Goal: Feedback & Contribution: Contribute content

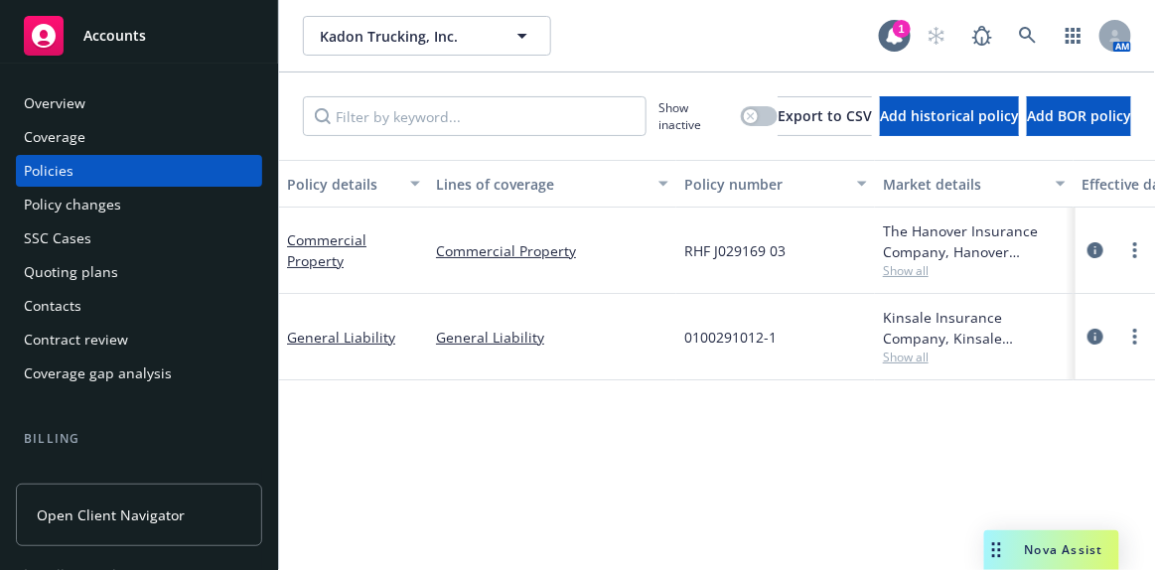
click at [145, 37] on div "Accounts" at bounding box center [139, 36] width 230 height 40
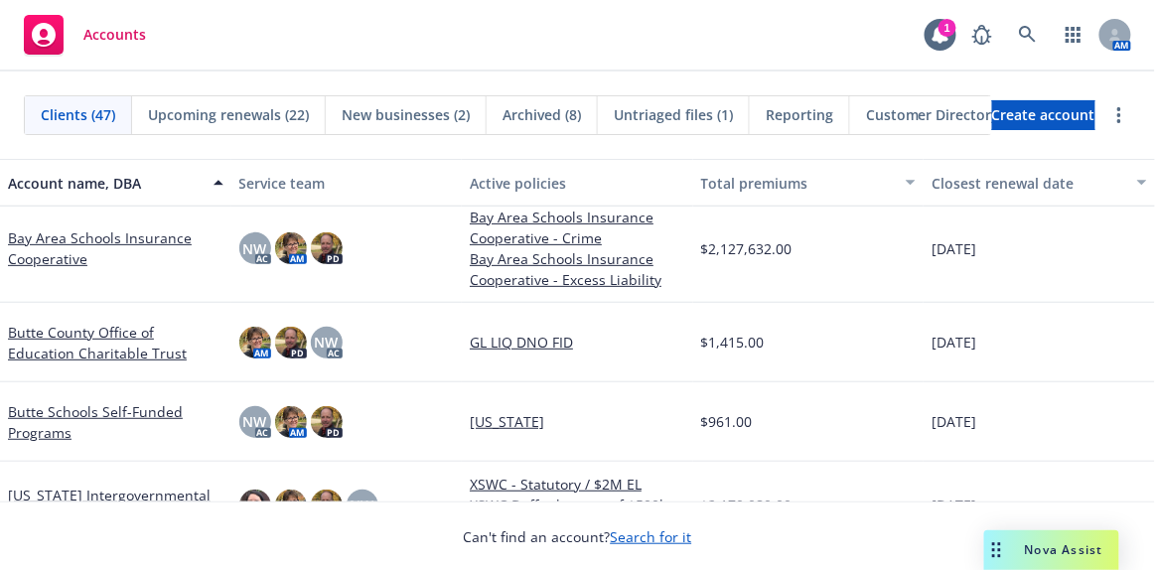
scroll to position [360, 0]
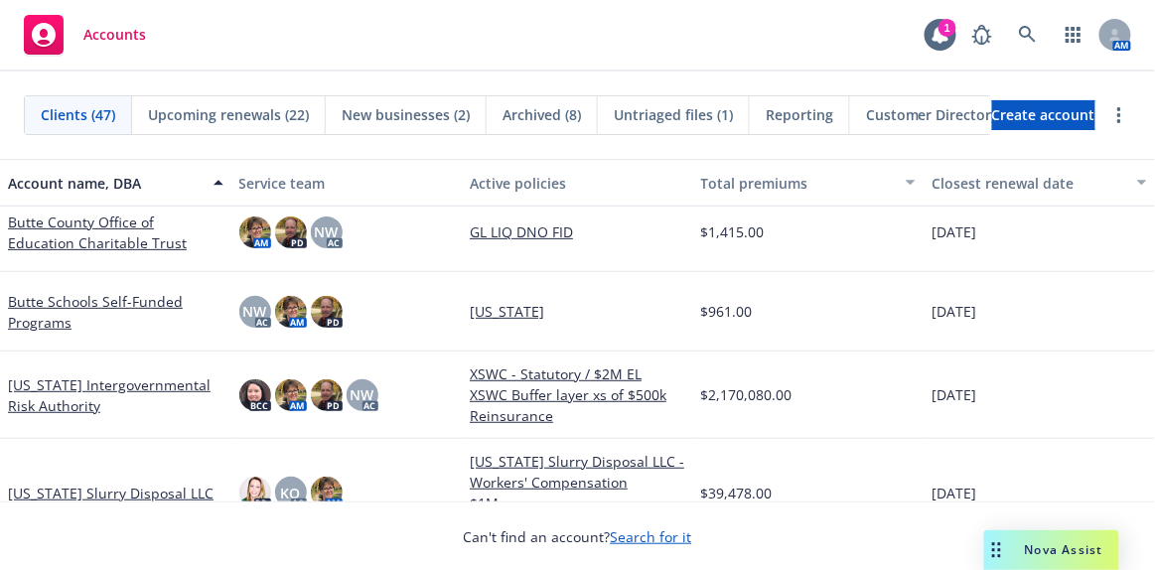
click at [109, 489] on link "[US_STATE] Slurry Disposal LLC" at bounding box center [111, 493] width 206 height 21
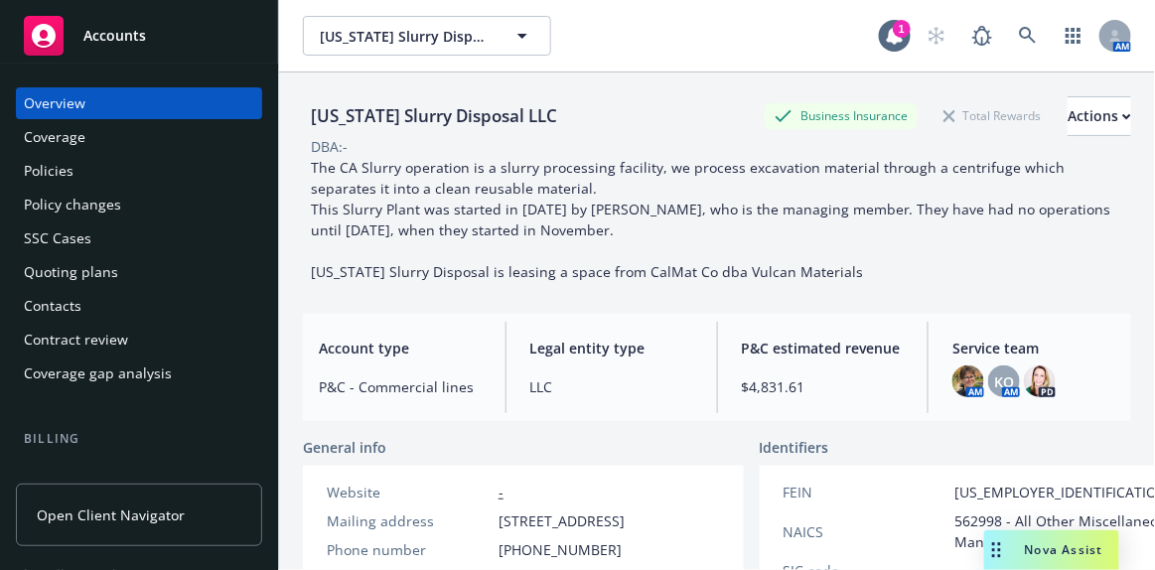
click at [114, 278] on div "Quoting plans" at bounding box center [139, 272] width 230 height 32
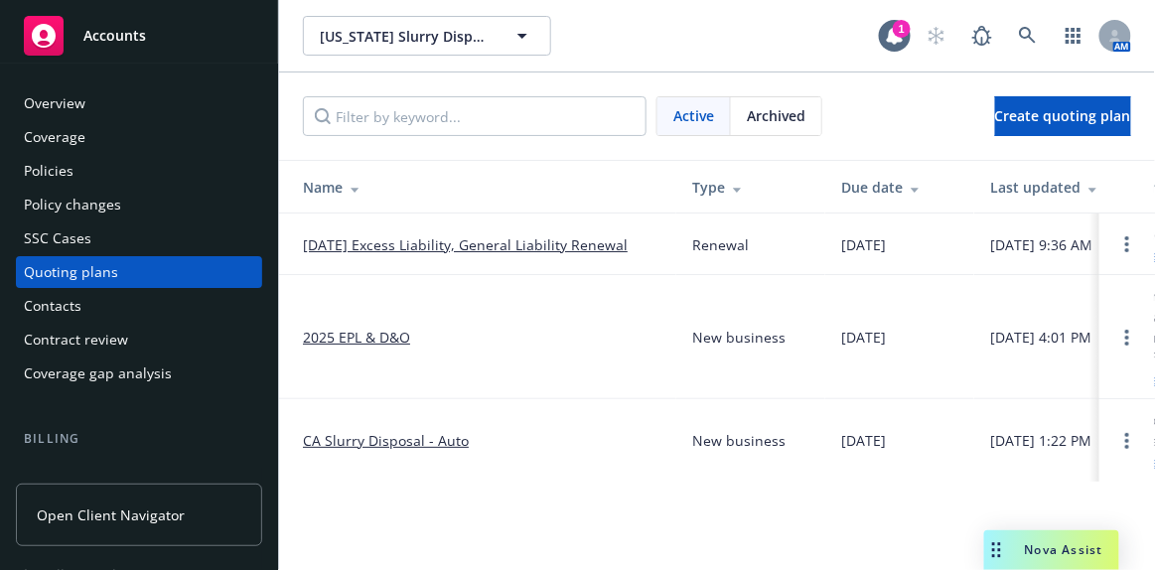
click at [450, 244] on link "[DATE] Excess Liability, General Liability Renewal" at bounding box center [465, 244] width 325 height 21
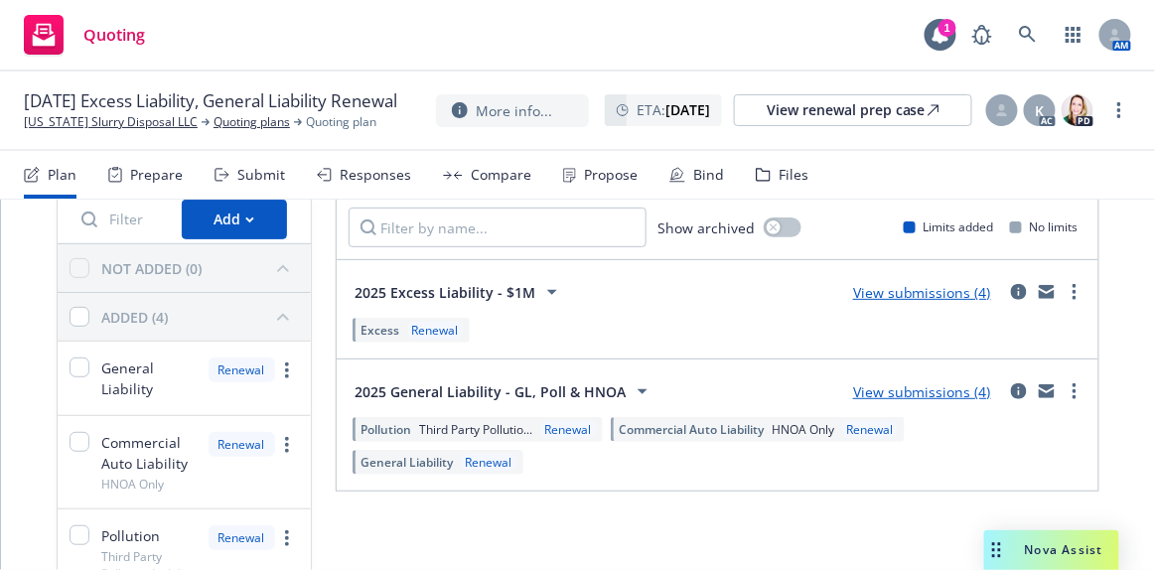
scroll to position [180, 0]
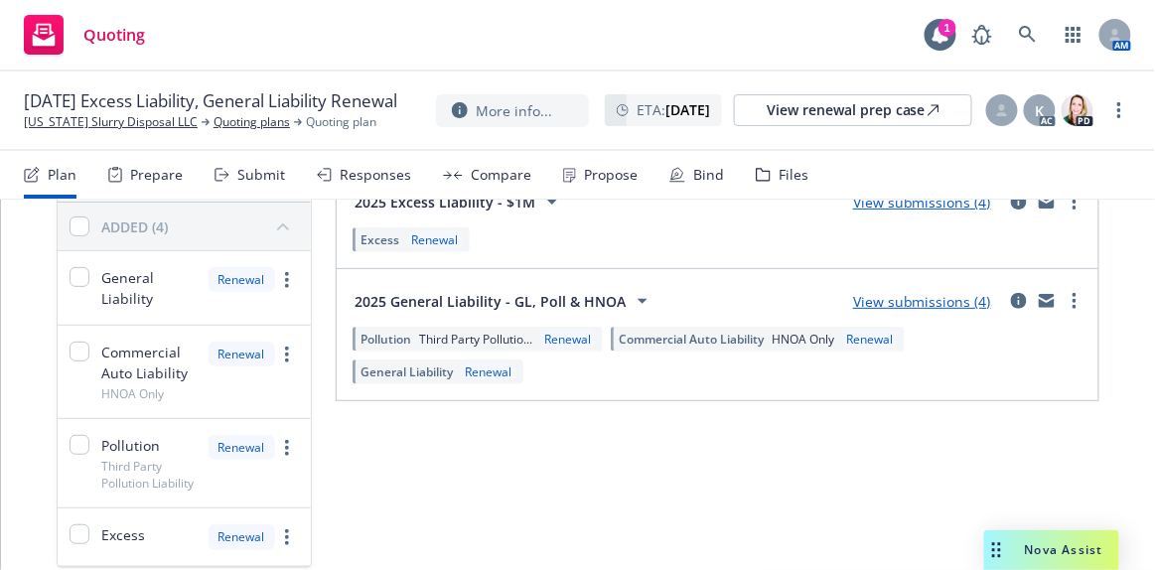
click at [867, 300] on link "View submissions (4)" at bounding box center [922, 301] width 138 height 19
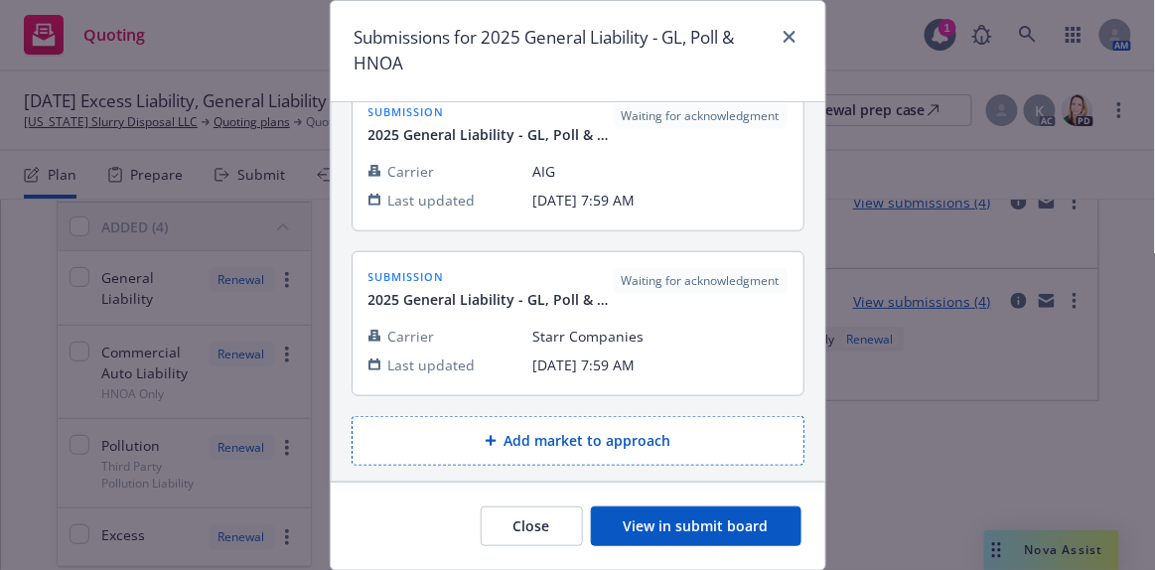
scroll to position [125, 0]
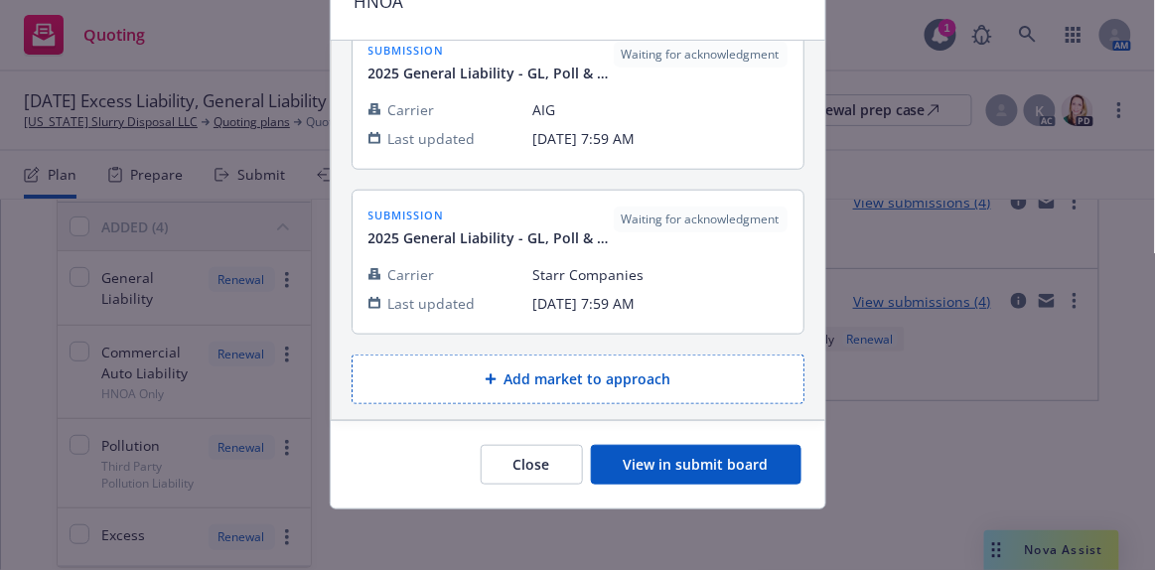
click at [667, 472] on button "View in submit board" at bounding box center [696, 465] width 210 height 40
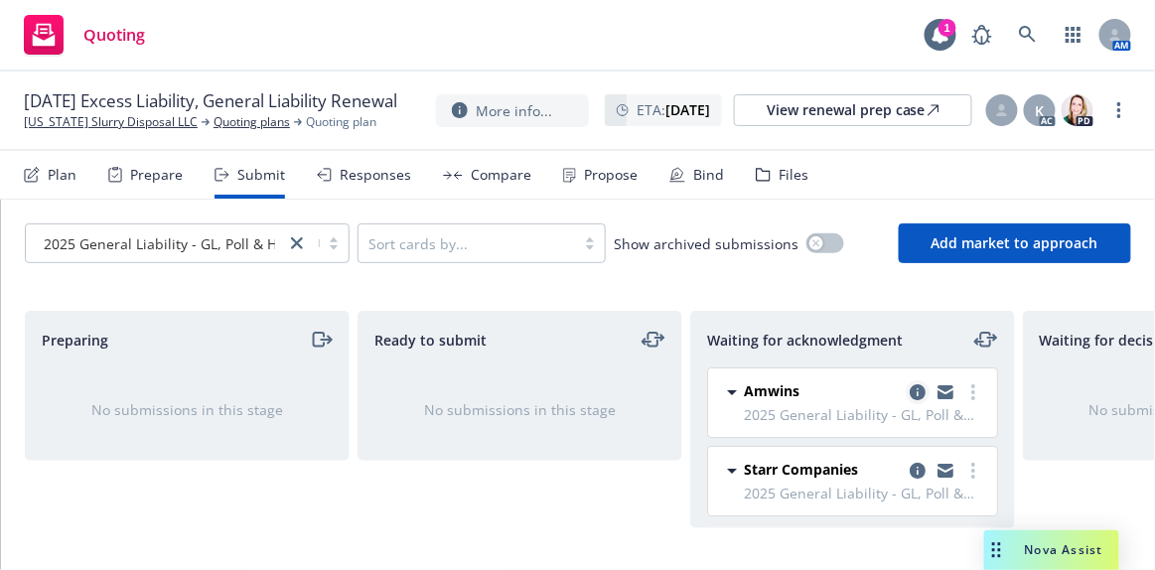
click at [910, 392] on icon "copy logging email" at bounding box center [918, 392] width 16 height 16
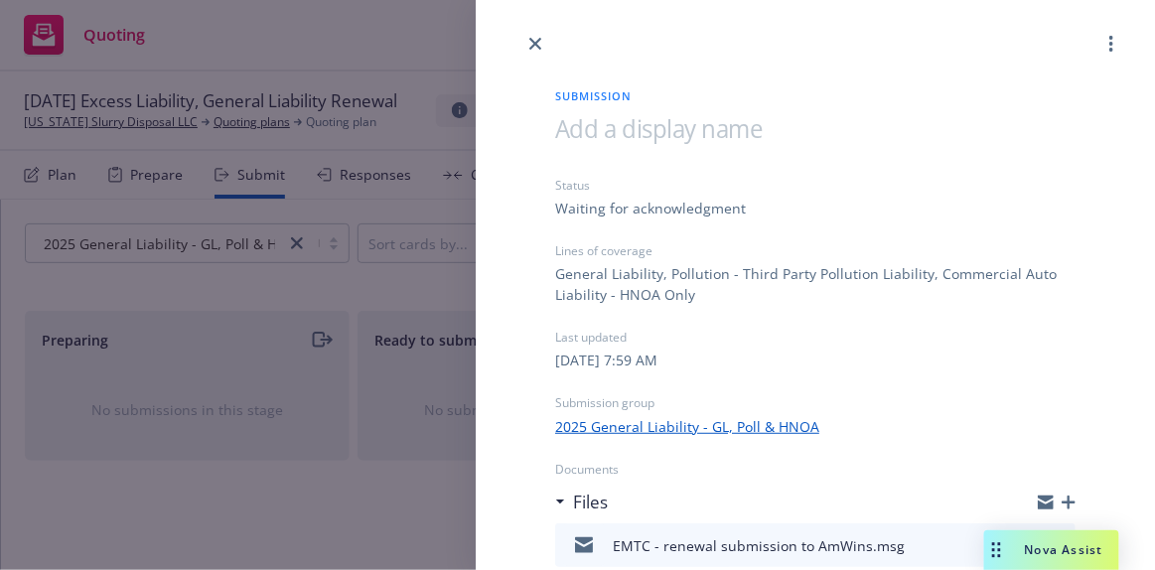
click at [1061, 495] on icon "button" at bounding box center [1068, 502] width 14 height 14
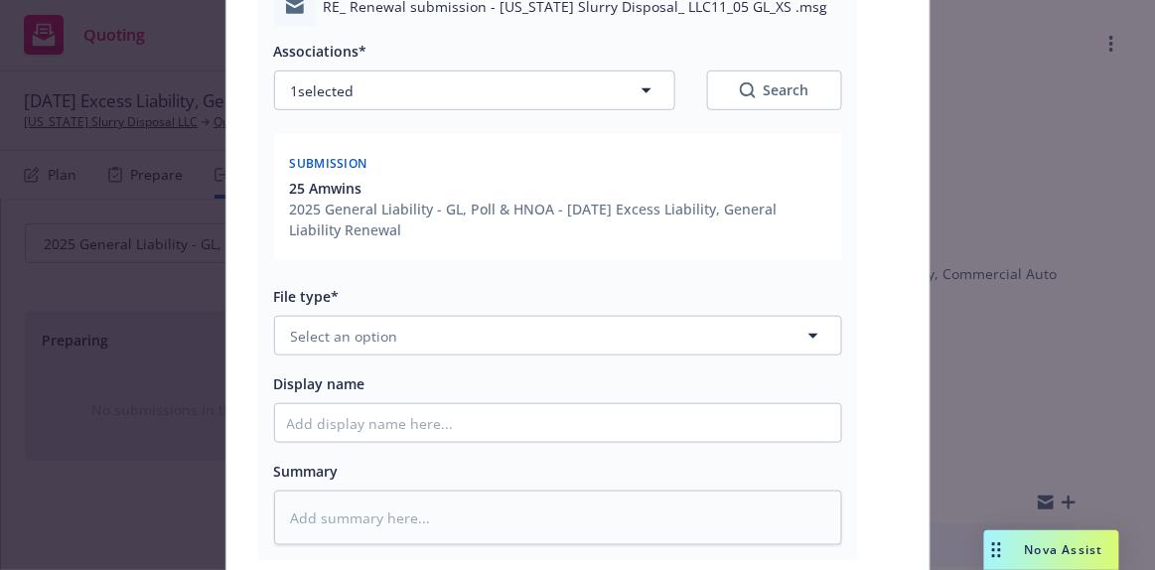
scroll to position [270, 0]
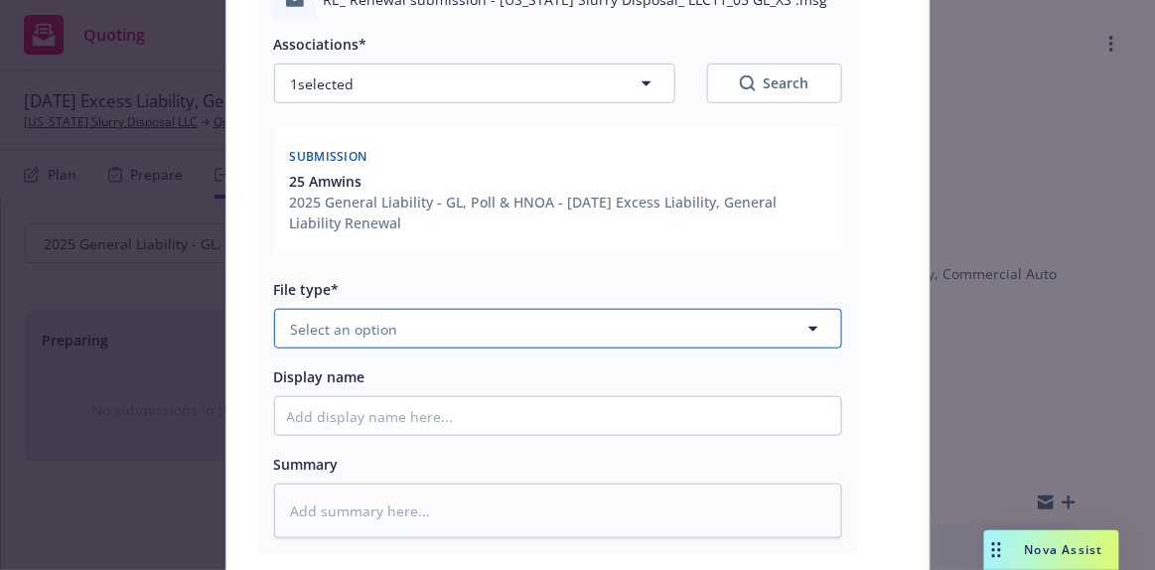
click at [396, 329] on button "Select an option" at bounding box center [558, 329] width 568 height 40
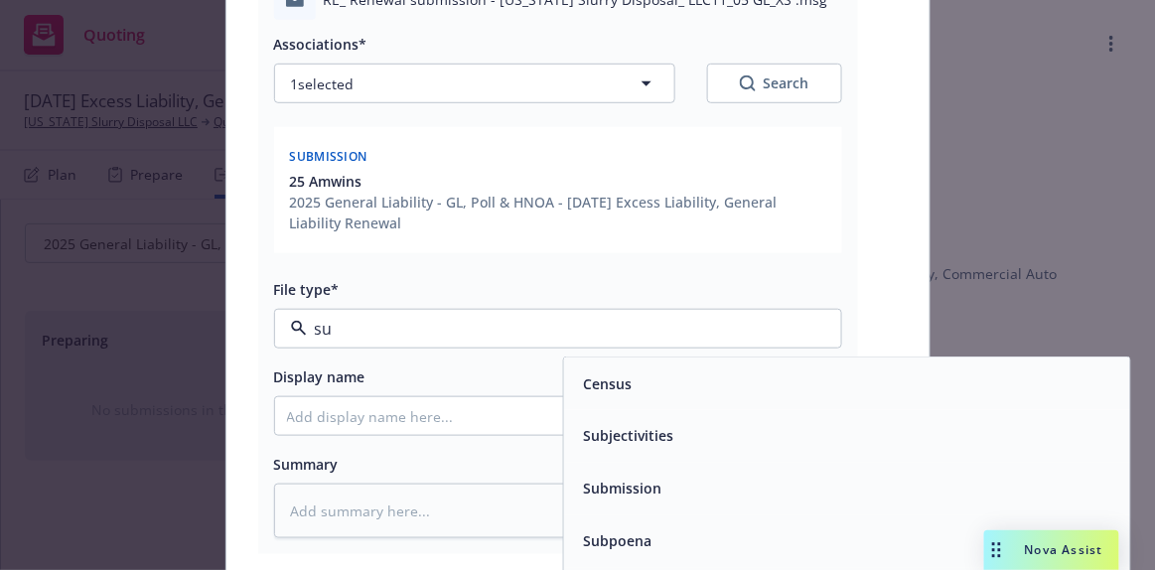
type input "sub"
click at [598, 434] on span "Submission" at bounding box center [622, 436] width 78 height 21
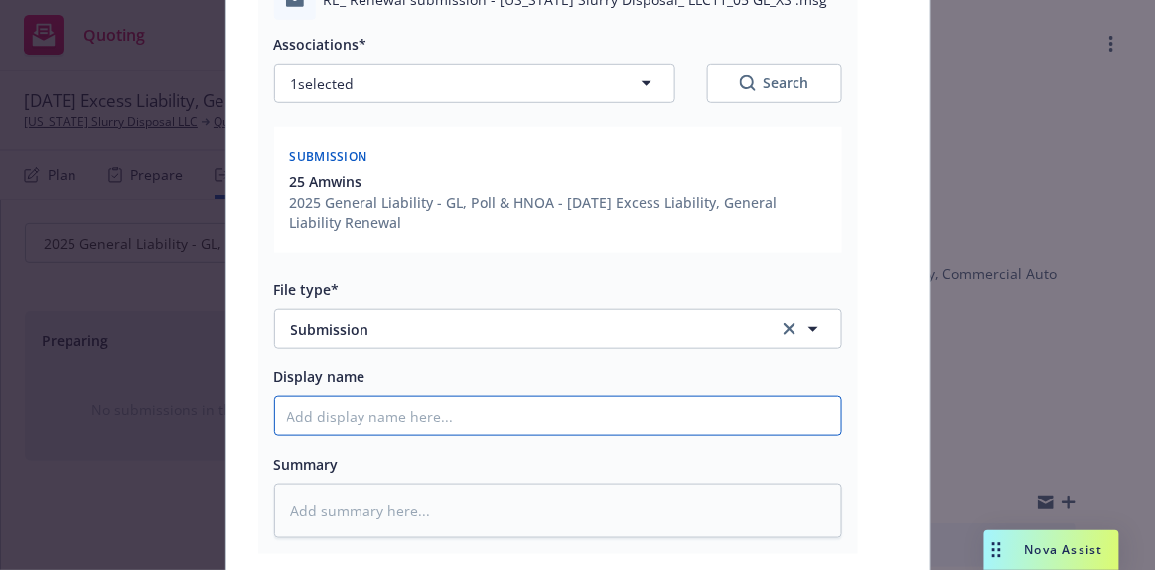
click at [398, 416] on input "Display name" at bounding box center [558, 416] width 566 height 38
type textarea "x"
type input "e"
type textarea "x"
type input "em"
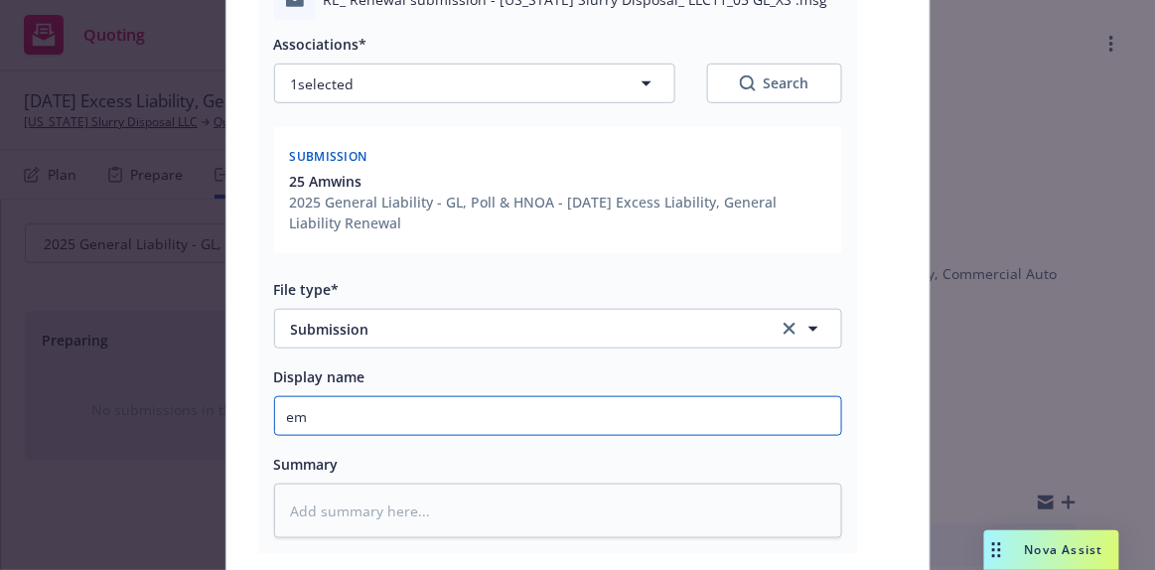
type textarea "x"
type input "emT"
type textarea "x"
type input "emTC"
type textarea "x"
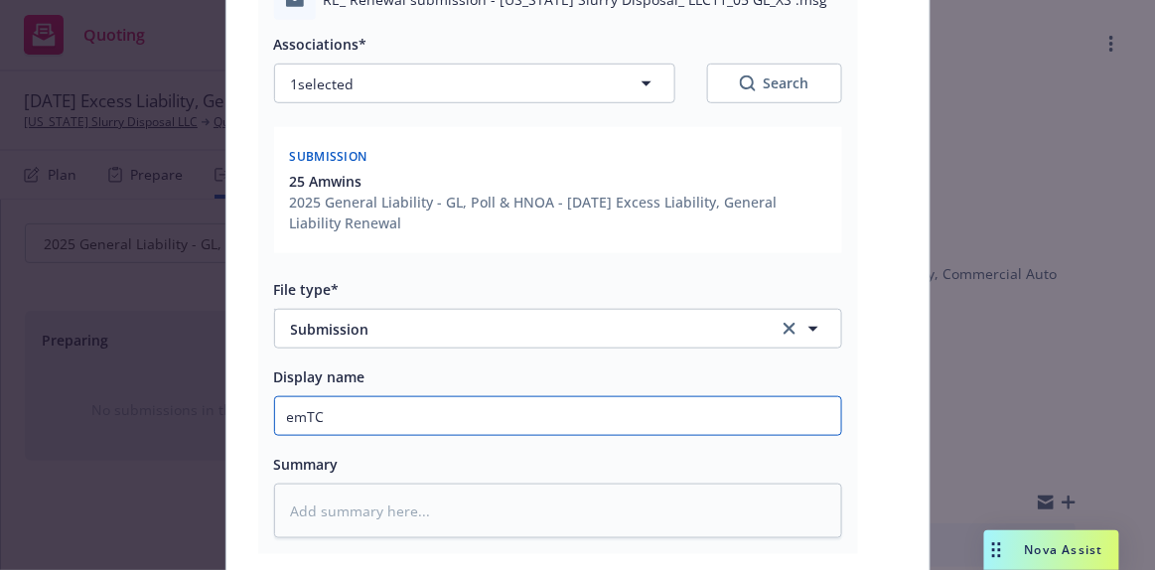
type input "eTC"
type textarea "x"
type input "TC"
type textarea "x"
type input "ETC"
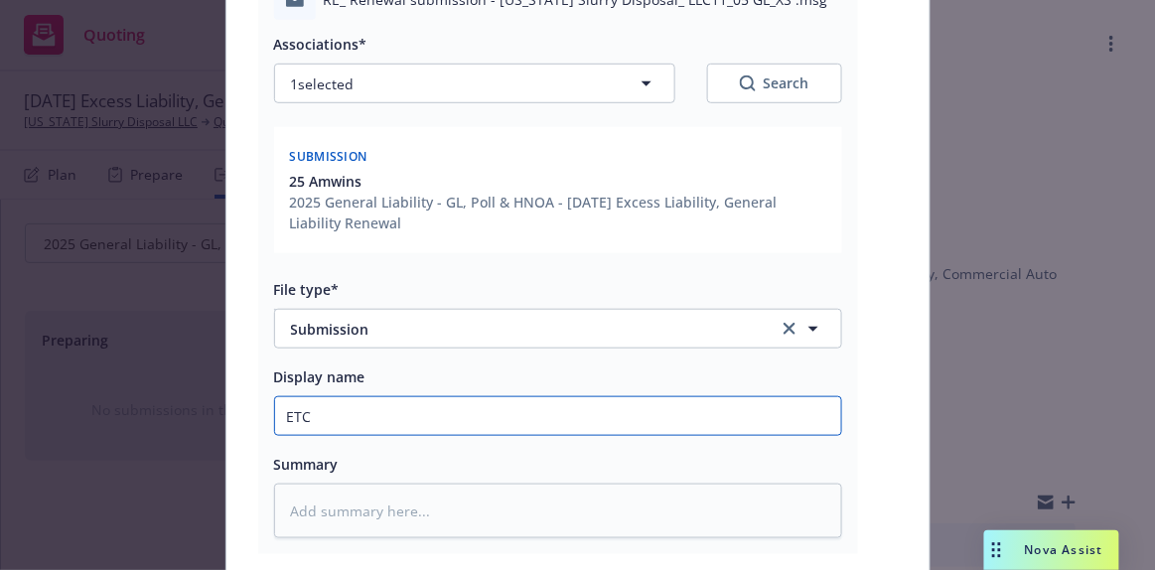
type textarea "x"
type input "EMTC"
click at [340, 416] on input "EMTC" at bounding box center [558, 416] width 566 height 38
type textarea "x"
type input "EMTC"
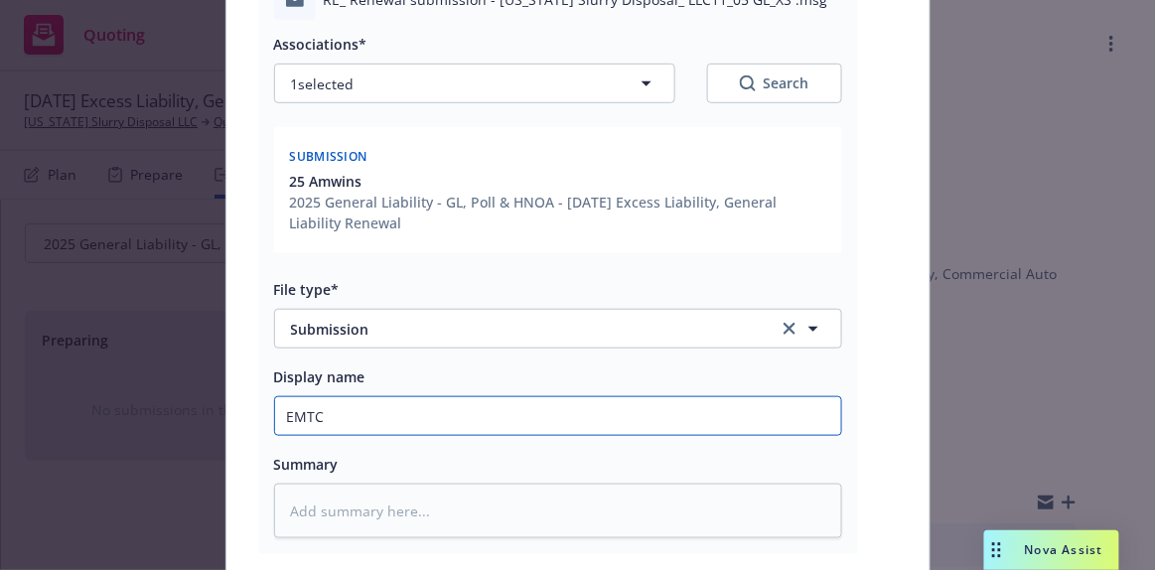
type textarea "x"
type input "EMTC -"
type textarea "x"
type input "EMTC -"
type textarea "x"
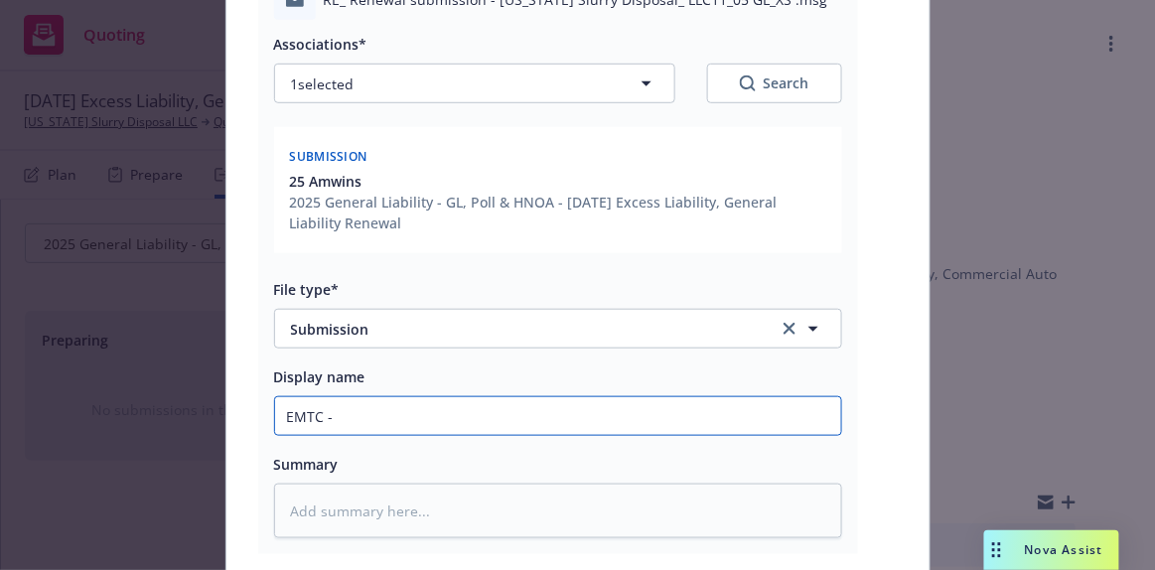
type input "EMTC - c"
type textarea "x"
type input "EMTC - co"
type textarea "x"
type input "EMTC - con"
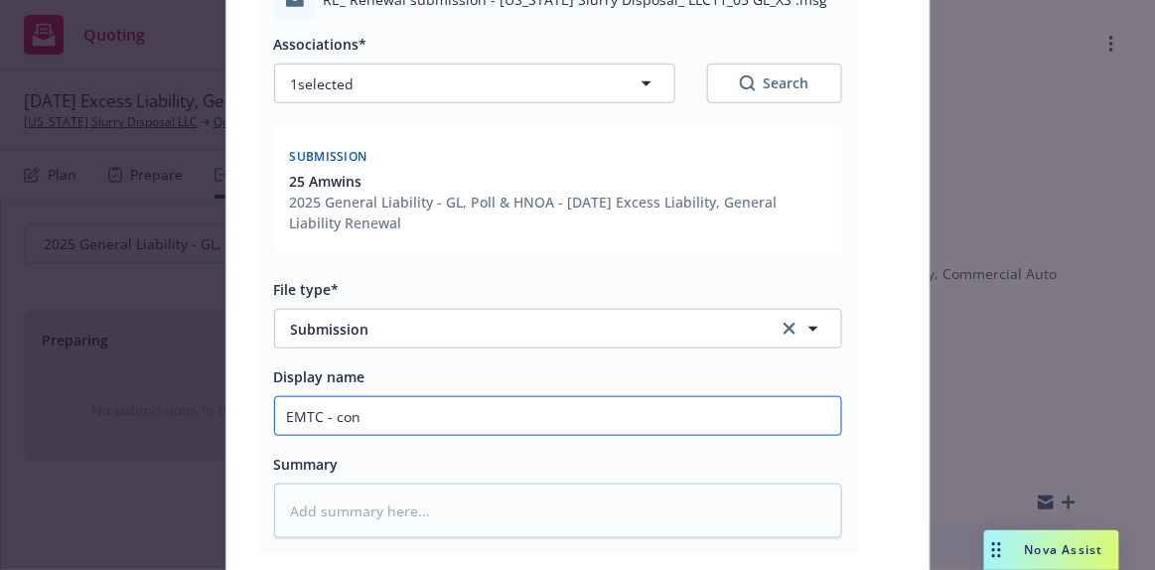
type textarea "x"
type input "EMTC - conf"
type textarea "x"
type input "EMTC - confi"
type textarea "x"
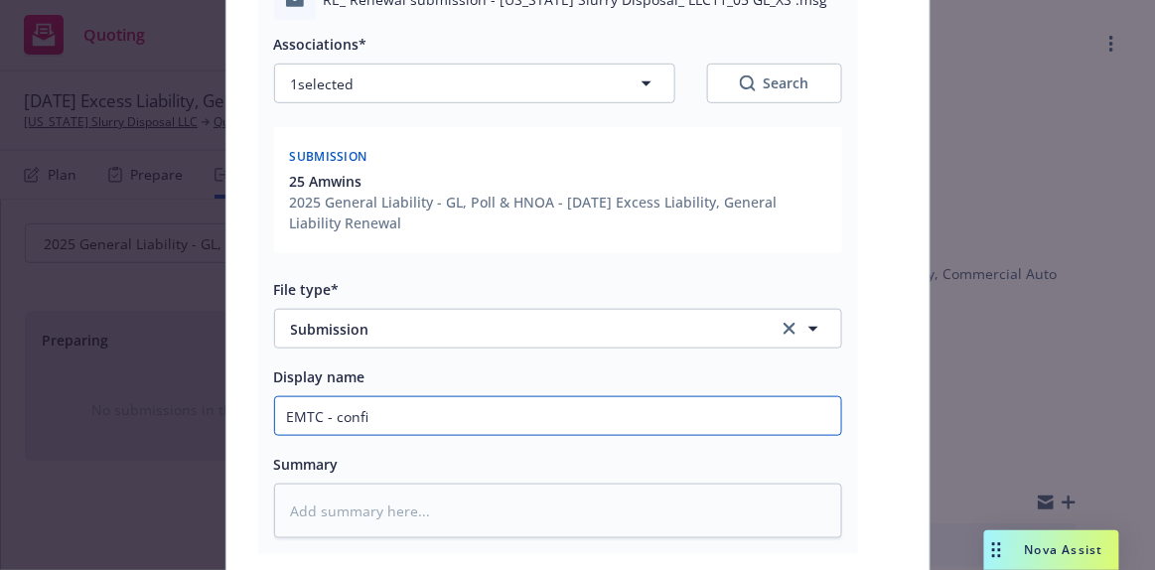
type input "EMTC - confir"
type textarea "x"
type input "EMTC - confirm"
type textarea "x"
type input "EMTC - confirma"
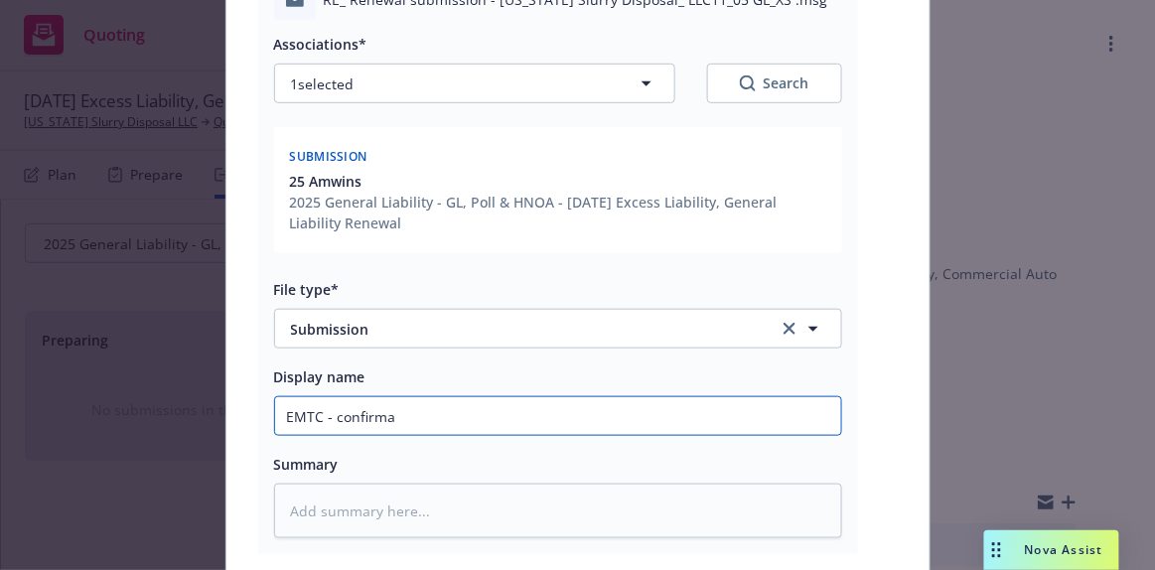
type textarea "x"
type input "EMTC - confirmat"
type textarea "x"
type input "EMTC - confirmatio"
type textarea "x"
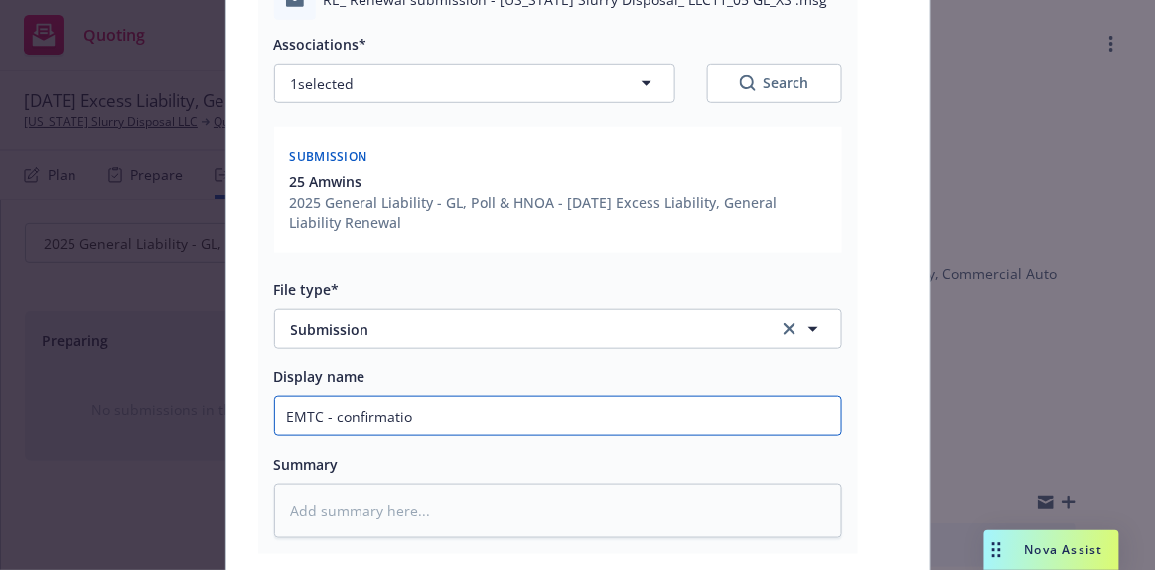
type input "EMTC - confirmation"
type textarea "x"
type input "EMTC - confirmation"
type textarea "x"
type input "EMTC - confirmation u"
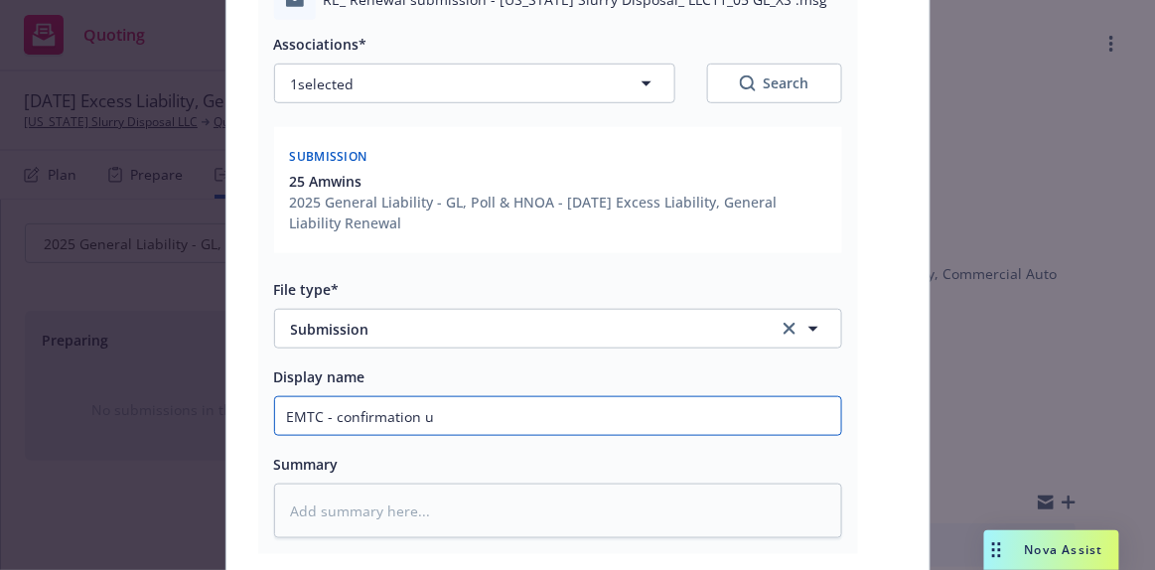
type textarea "x"
type input "EMTC - confirmation us"
type textarea "x"
type input "EMTC - confirmation usi"
type textarea "x"
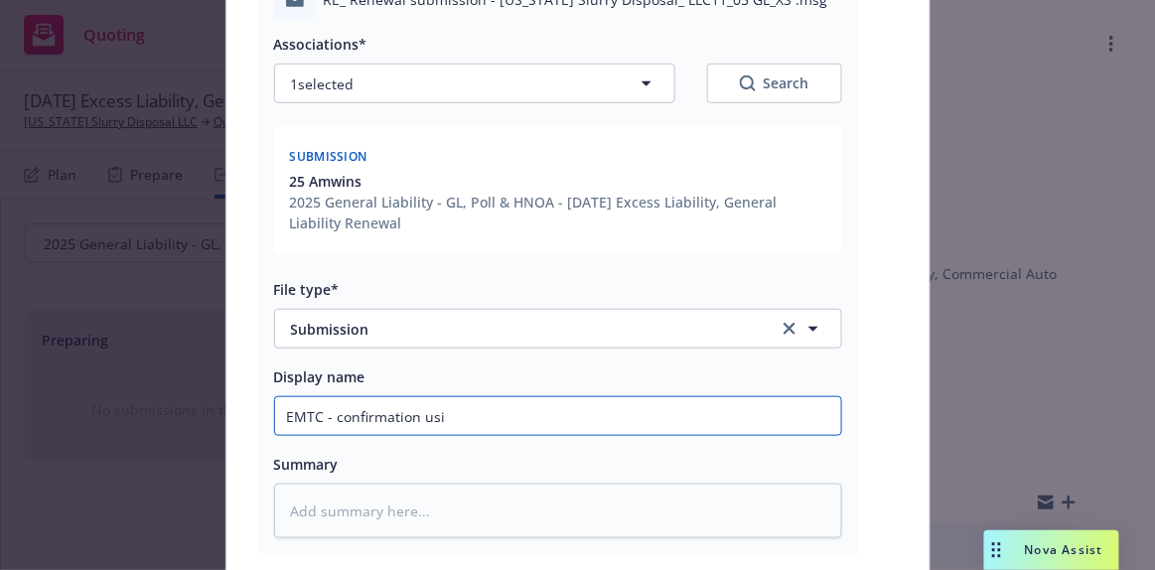
type input "EMTC - confirmation usin"
type textarea "x"
type input "EMTC - confirmation using"
type textarea "x"
type input "EMTC - confirmation using"
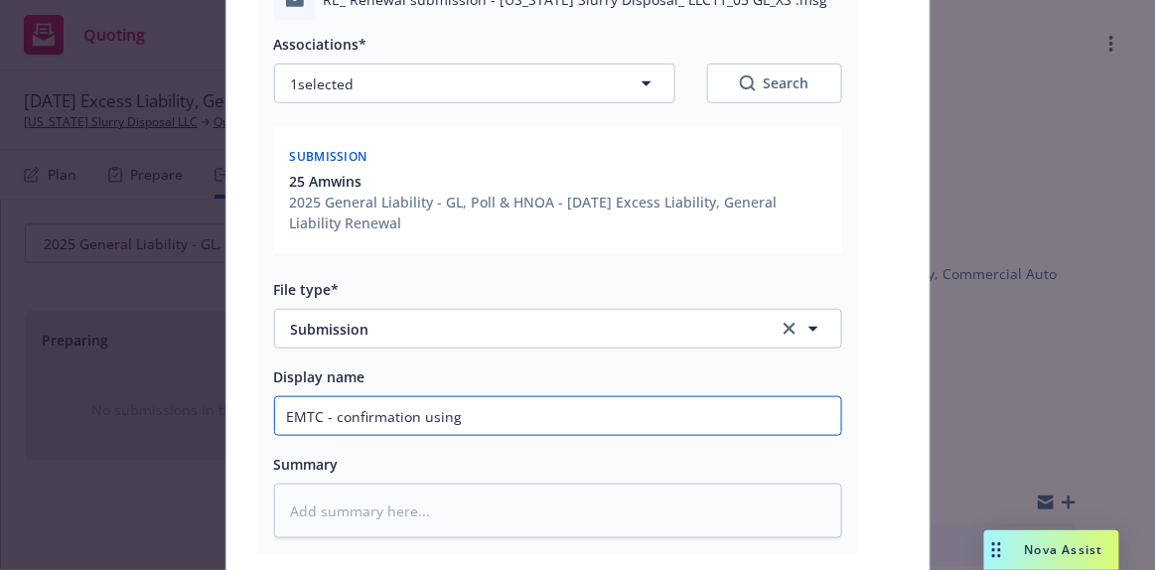
type textarea "x"
type input "EMTC - confirmation using $"
type textarea "x"
type input "EMTC - confirmation using $2"
type textarea "x"
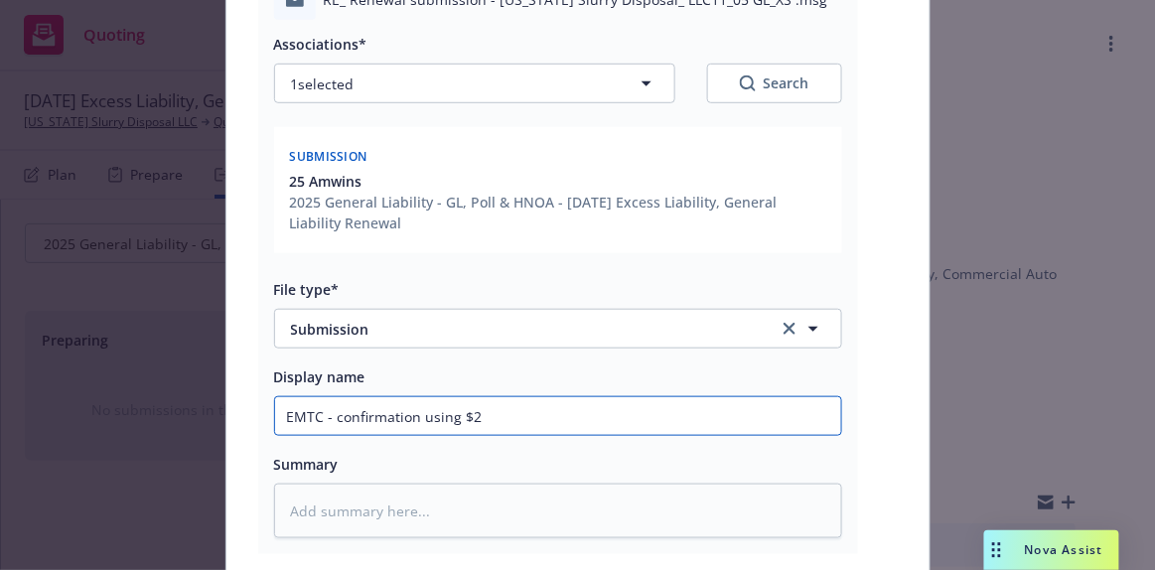
type input "EMTC - confirmation using $2M"
type textarea "x"
type input "EMTC - confirmation using $2M"
type textarea "x"
type input "EMTC - confirmation using $2M i"
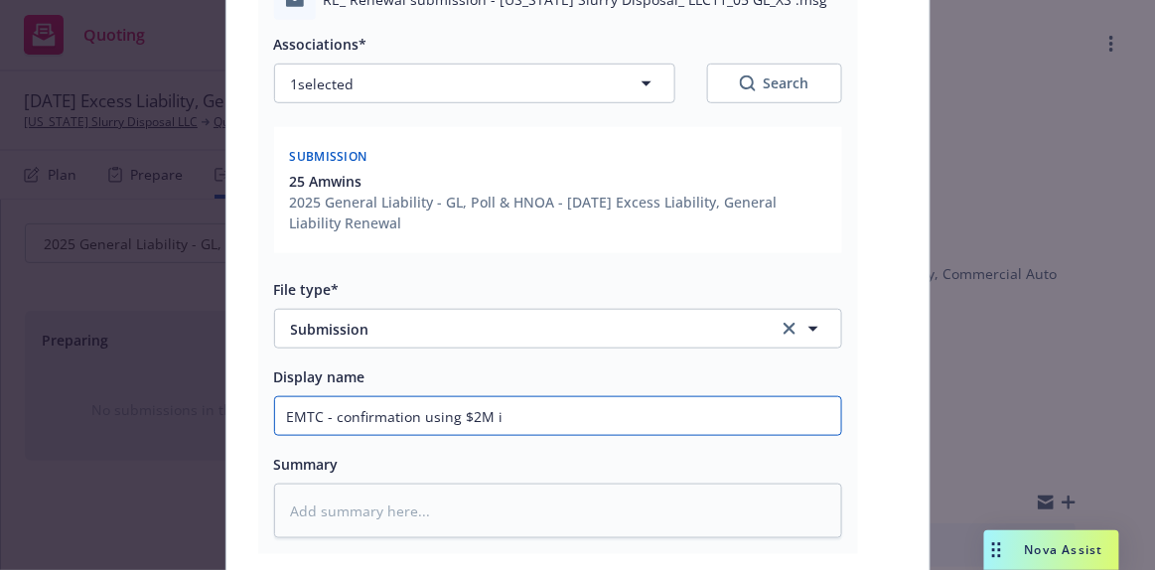
type textarea "x"
type input "EMTC - confirmation using $2M in"
type textarea "x"
type input "EMTC - confirmation using $2M in"
type textarea "x"
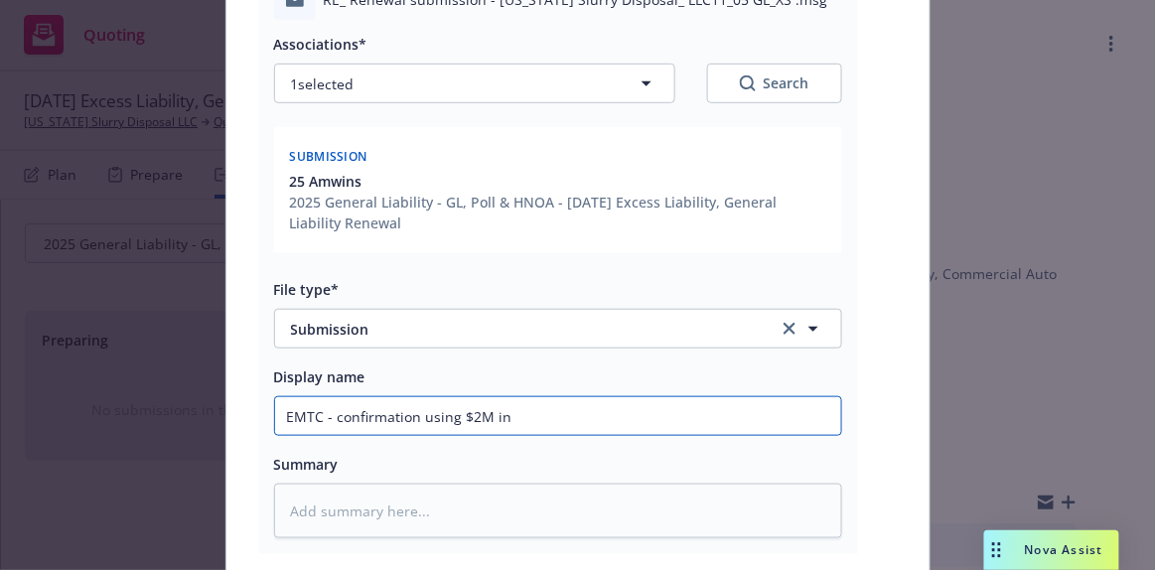
type input "EMTC - confirmation using $2M in e"
type textarea "x"
type input "EMTC - confirmation using $2M in es"
type textarea "x"
type input "EMTC - confirmation using $2M in est"
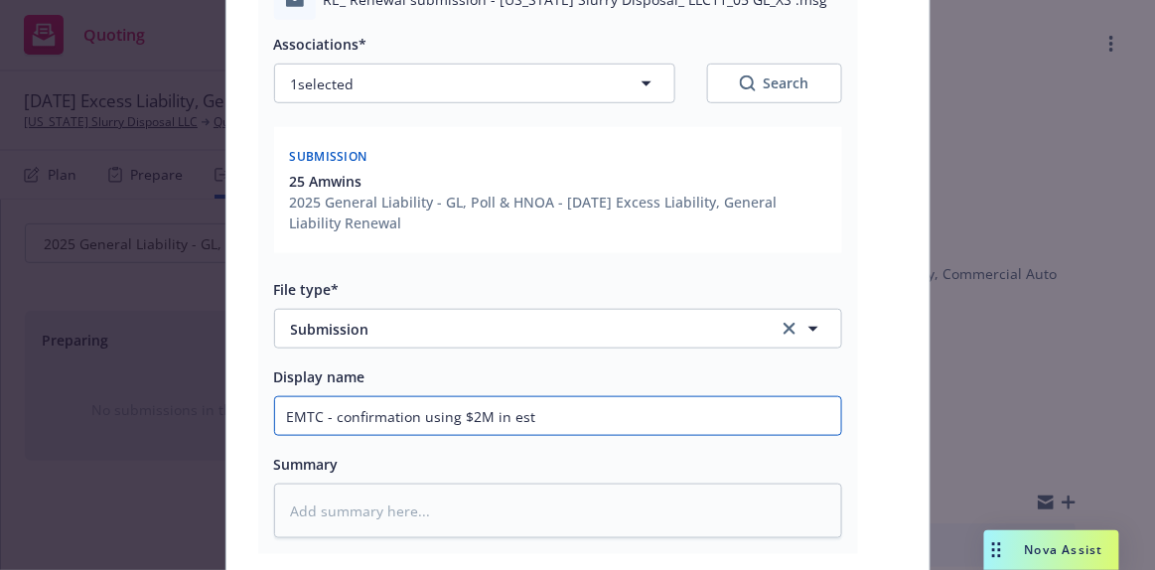
type textarea "x"
type input "EMTC - confirmation using $2M in esti"
type textarea "x"
type input "EMTC - confirmation using $2M in estim"
type textarea "x"
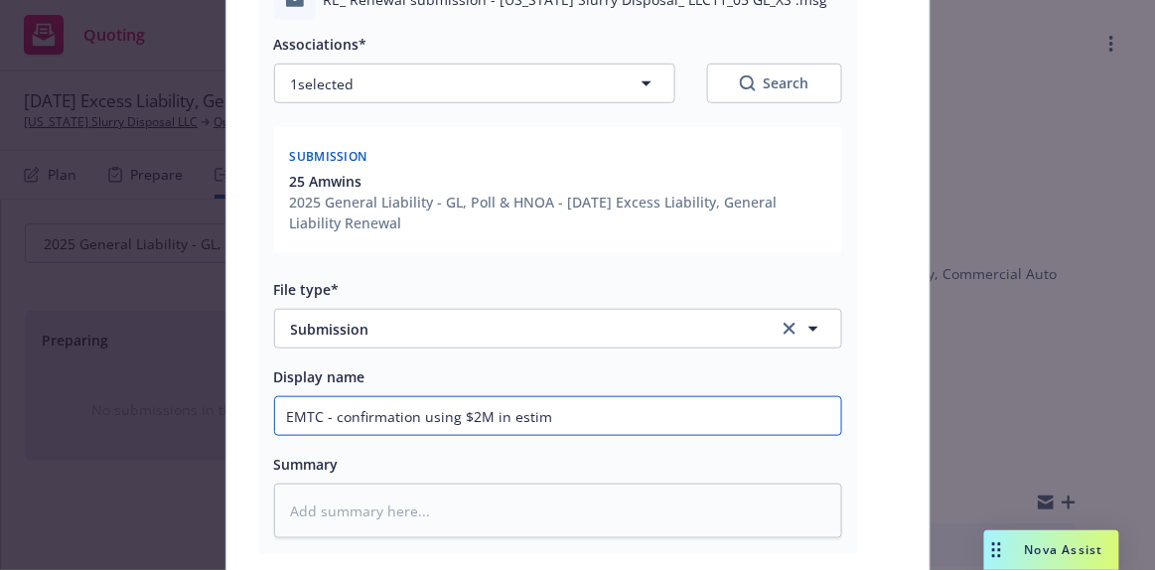
type input "EMTC - confirmation using $2M in estima"
type textarea "x"
type input "EMTC - confirmation using $2M in estimat"
type textarea "x"
type input "EMTC - confirmation using $2M in estimate"
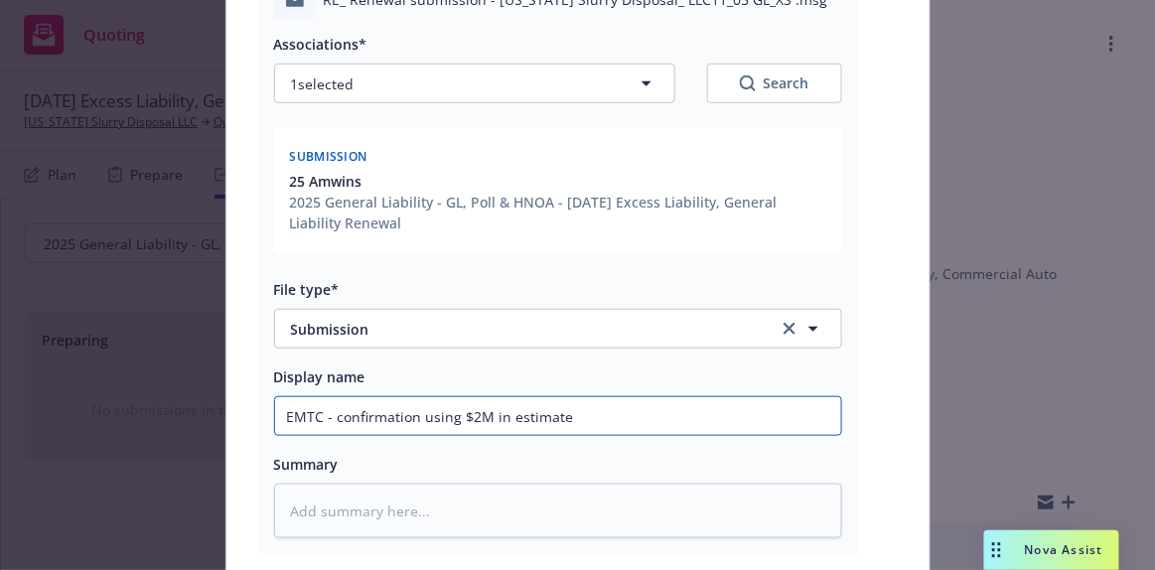
type textarea "x"
type input "EMTC - confirmation using $2M in estimated"
type textarea "x"
type input "EMTC - confirmation using $2M in estimated"
type textarea "x"
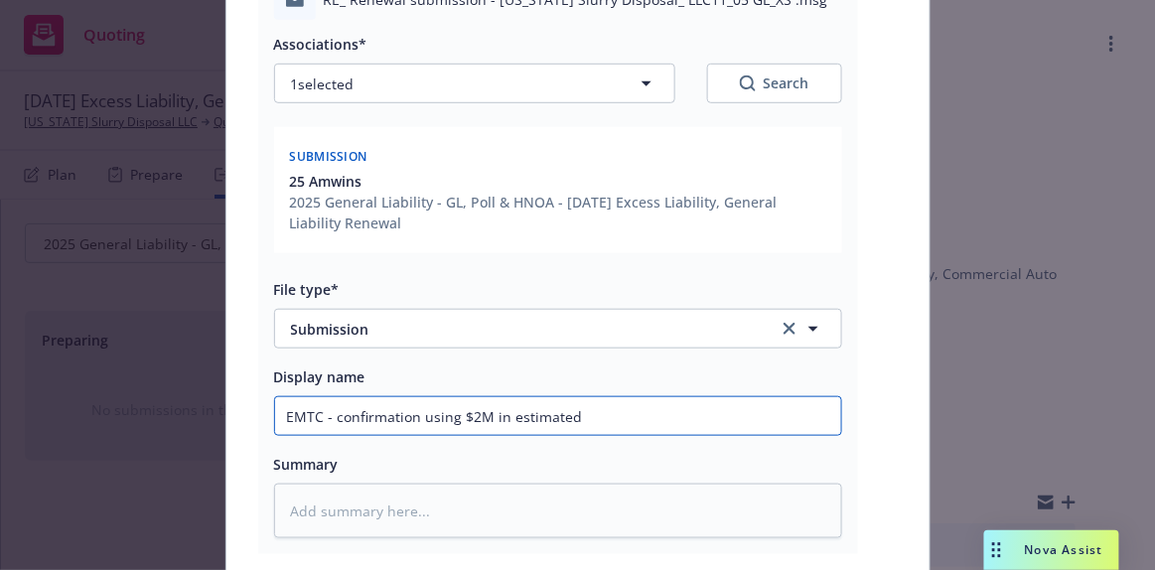
type input "EMTC - confirmation using $2M in estimated s"
type textarea "x"
type input "EMTC - confirmation using $2M in estimated sa"
type textarea "x"
type input "EMTC - confirmation using $2M in estimated [PERSON_NAME]"
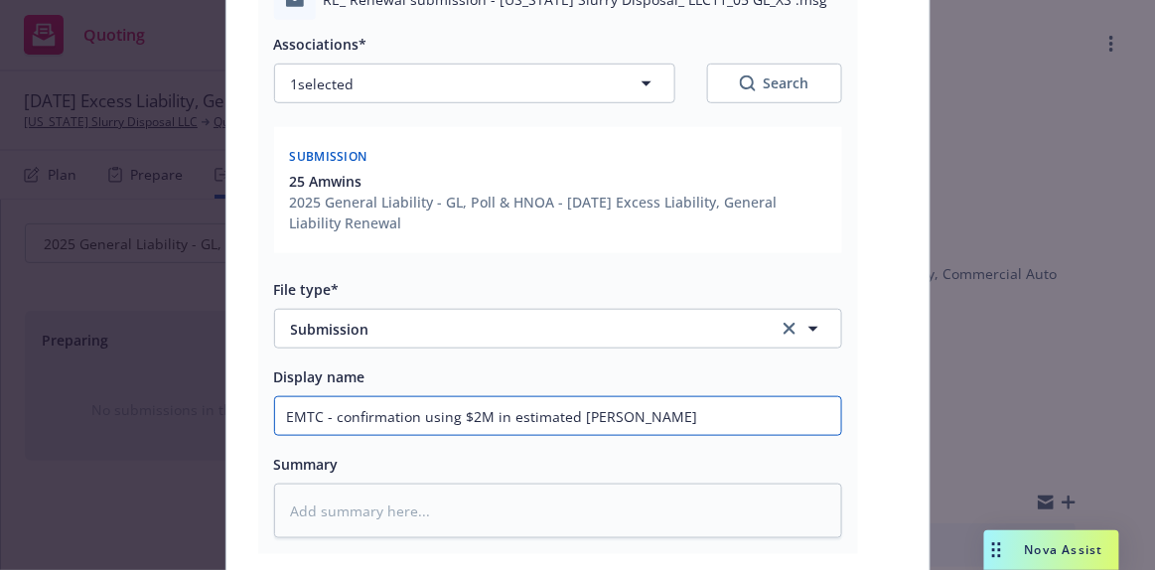
type textarea "x"
type input "EMTC - confirmation using $2M in estimated sale"
type textarea "x"
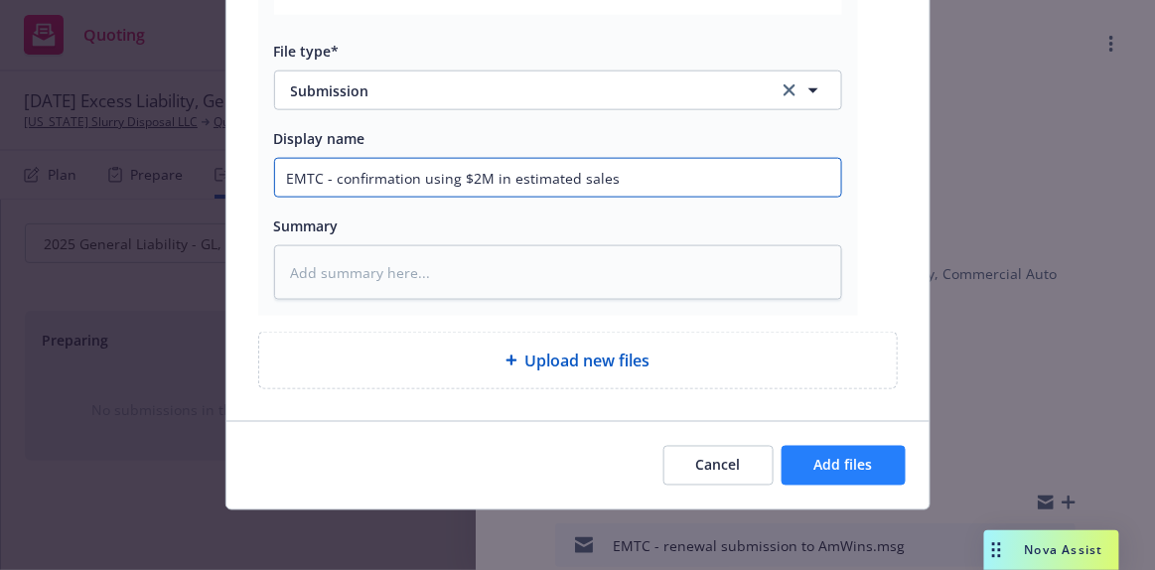
type input "EMTC - confirmation using $2M in estimated sales"
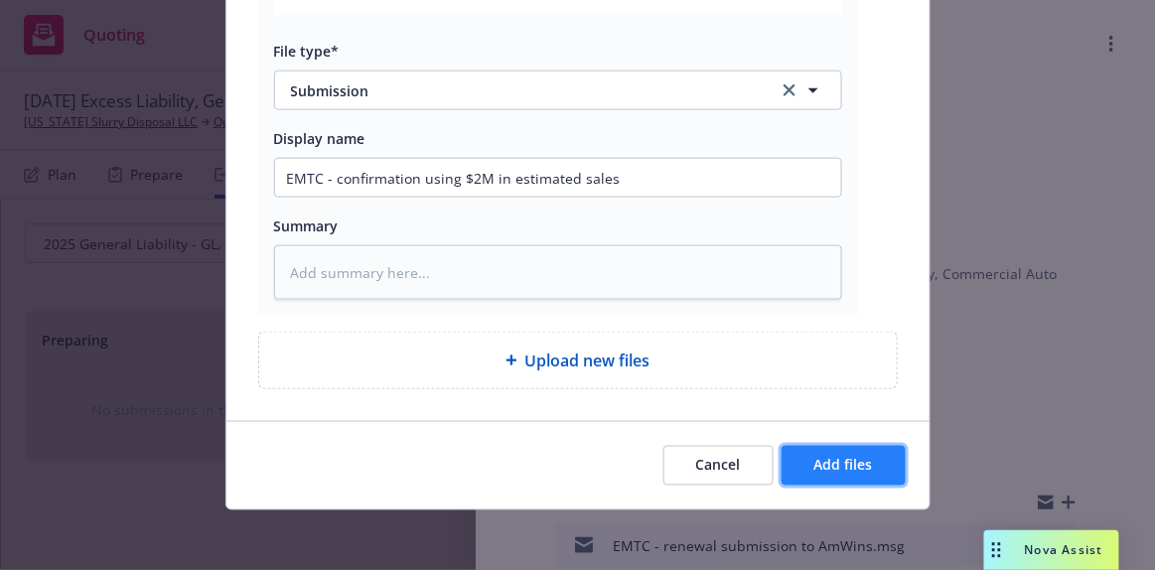
click at [833, 468] on span "Add files" at bounding box center [843, 465] width 59 height 19
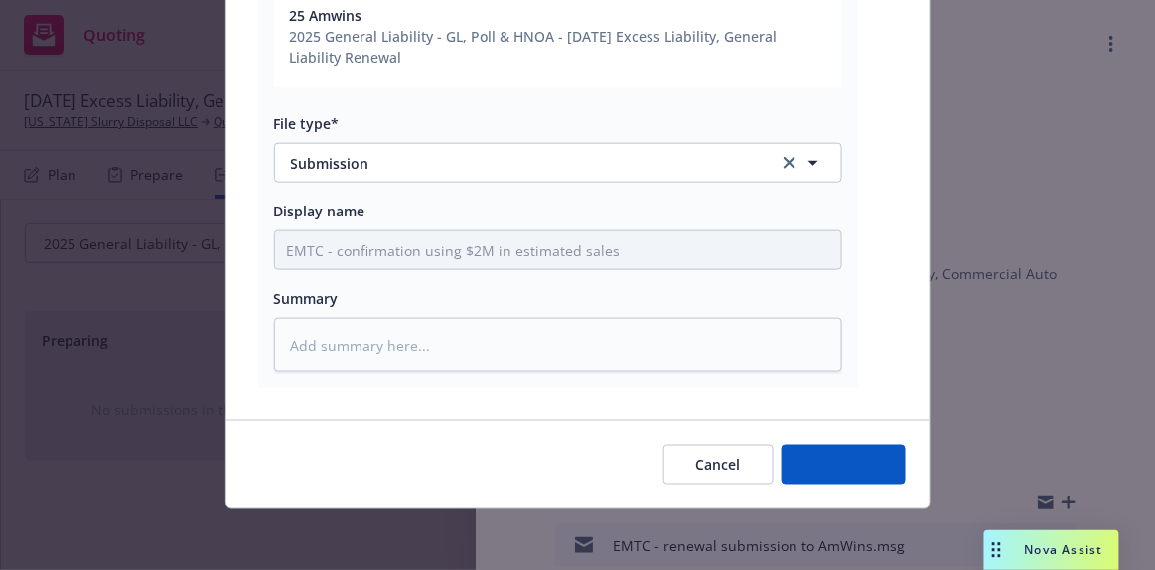
type textarea "x"
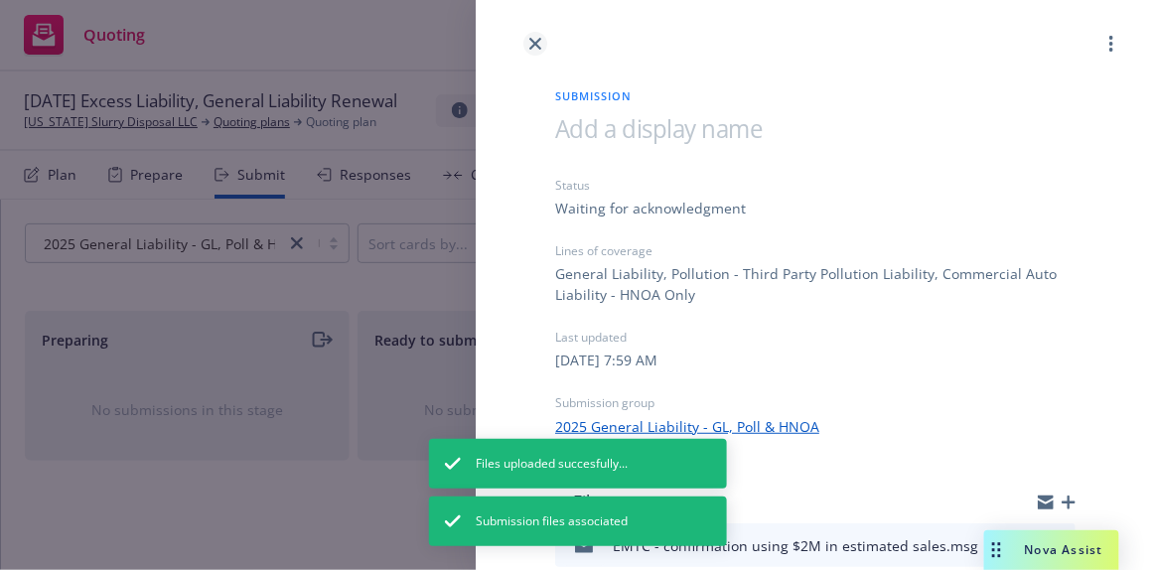
click at [535, 48] on icon "close" at bounding box center [535, 44] width 12 height 12
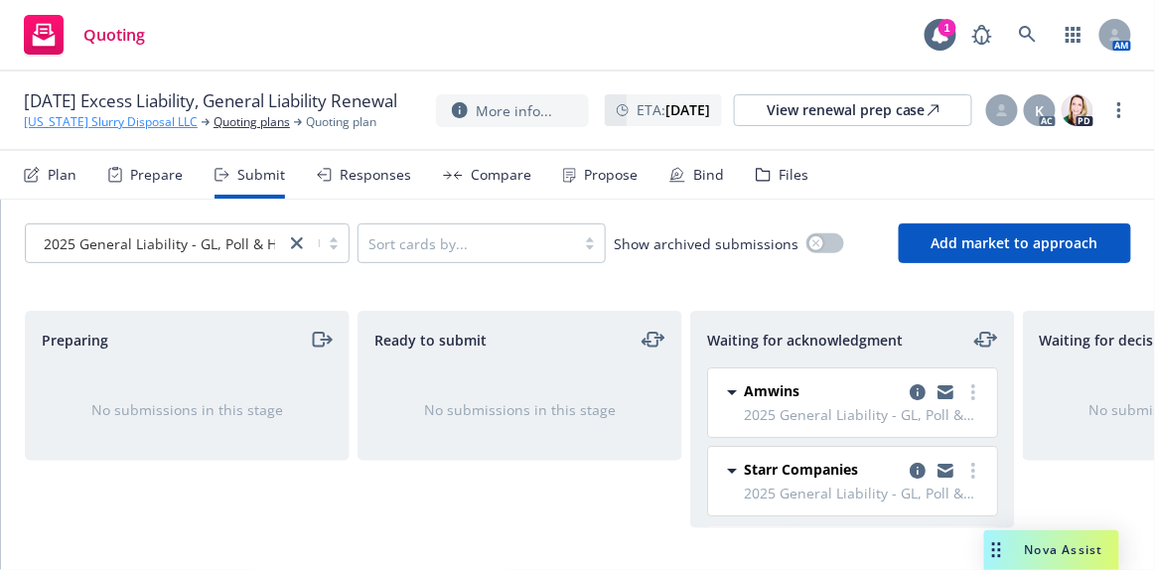
click at [78, 131] on link "[US_STATE] Slurry Disposal LLC" at bounding box center [111, 122] width 174 height 18
